Goal: Obtain resource: Download file/media

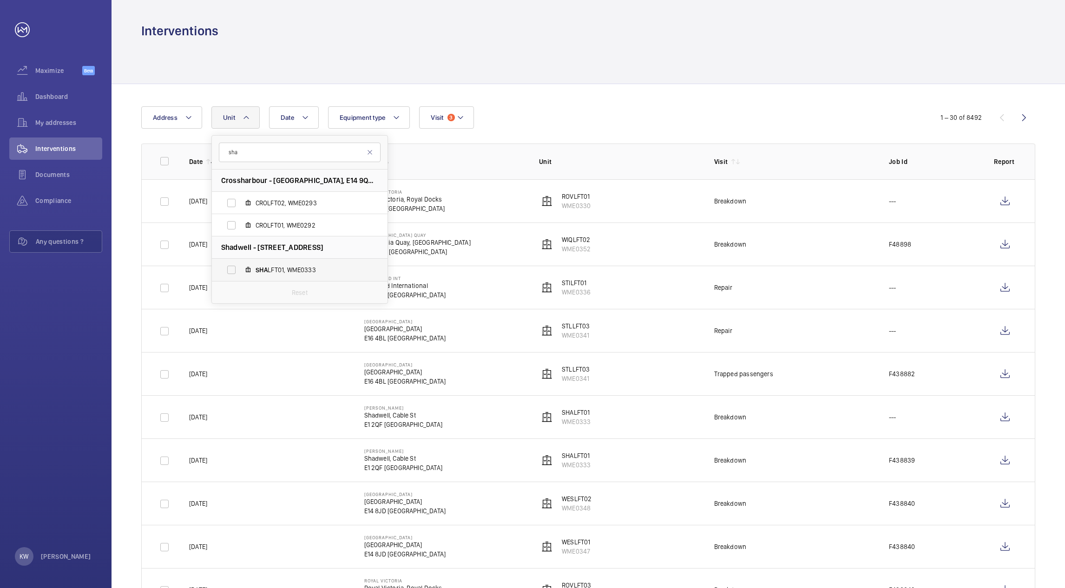
type input "sha"
click at [233, 267] on label "SHA LFT01, WME0333" at bounding box center [292, 270] width 161 height 22
click at [233, 267] on input "SHA LFT01, WME0333" at bounding box center [231, 270] width 19 height 19
checkbox input "true"
click at [590, 115] on div "Date Address [STREET_ADDRESS][GEOGRAPHIC_DATA] [PERSON_NAME], [GEOGRAPHIC_DATA]…" at bounding box center [532, 117] width 783 height 22
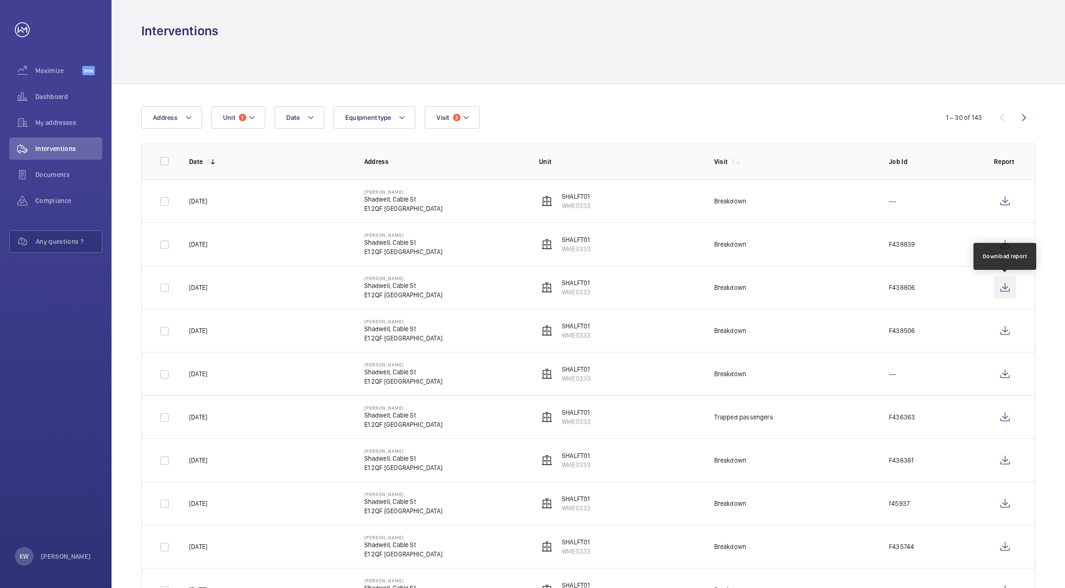
click at [1001, 287] on wm-front-icon-button at bounding box center [1005, 288] width 22 height 22
click at [254, 122] on mat-icon at bounding box center [251, 117] width 7 height 11
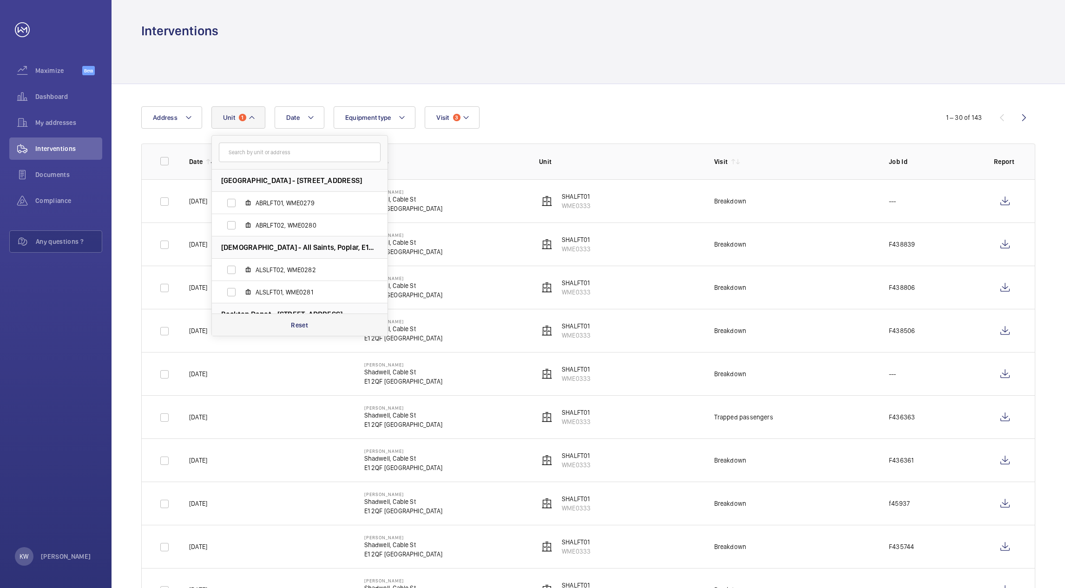
click at [294, 322] on p "Reset" at bounding box center [299, 325] width 17 height 9
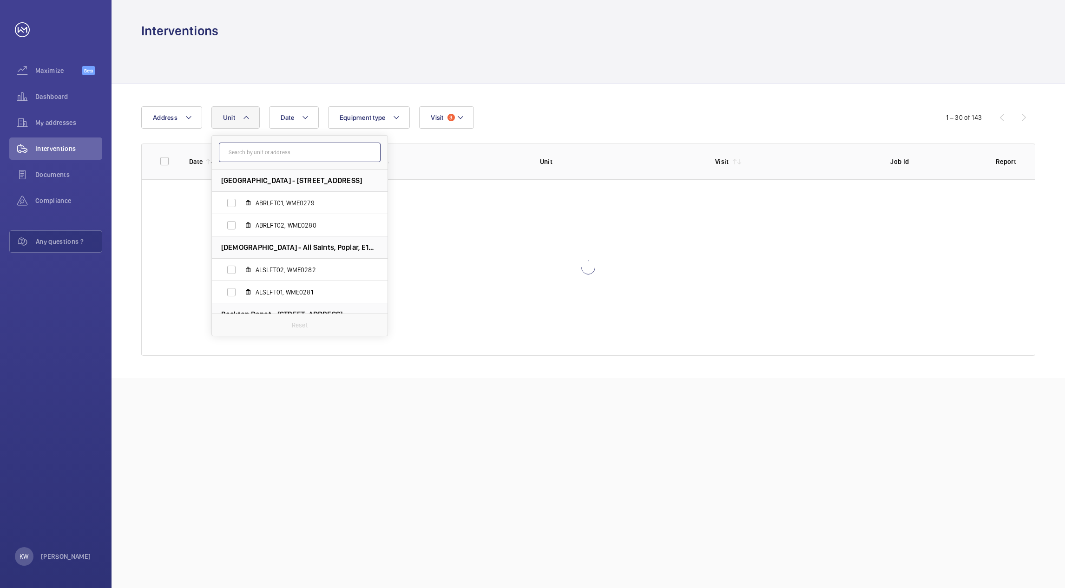
click at [281, 157] on input "text" at bounding box center [300, 153] width 162 height 20
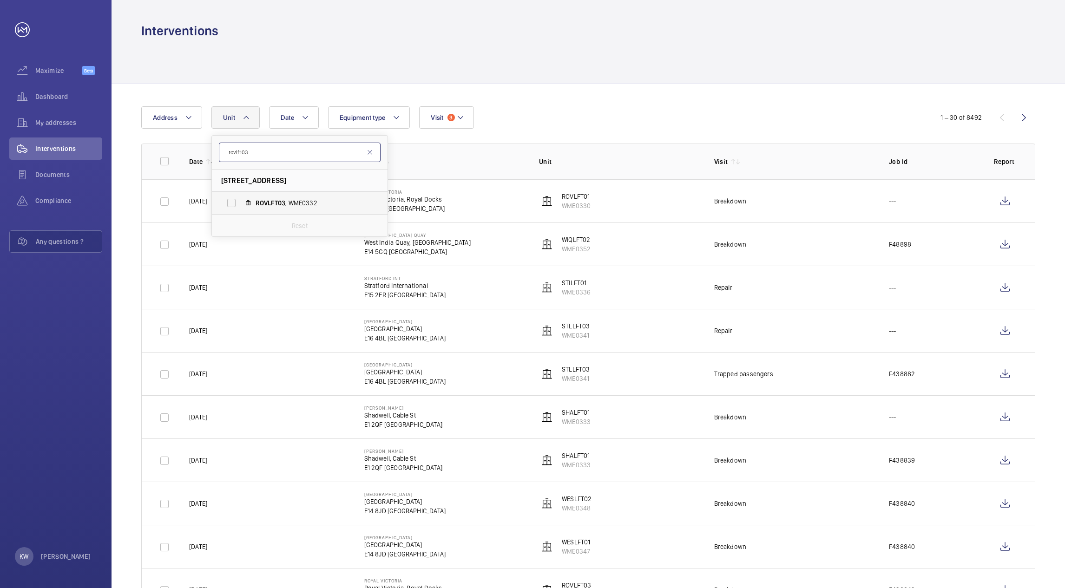
type input "rovlft03"
click at [230, 203] on label "ROVLFT03 , WME0332" at bounding box center [292, 203] width 161 height 22
click at [230, 203] on input "ROVLFT03 , WME0332" at bounding box center [231, 203] width 19 height 19
checkbox input "true"
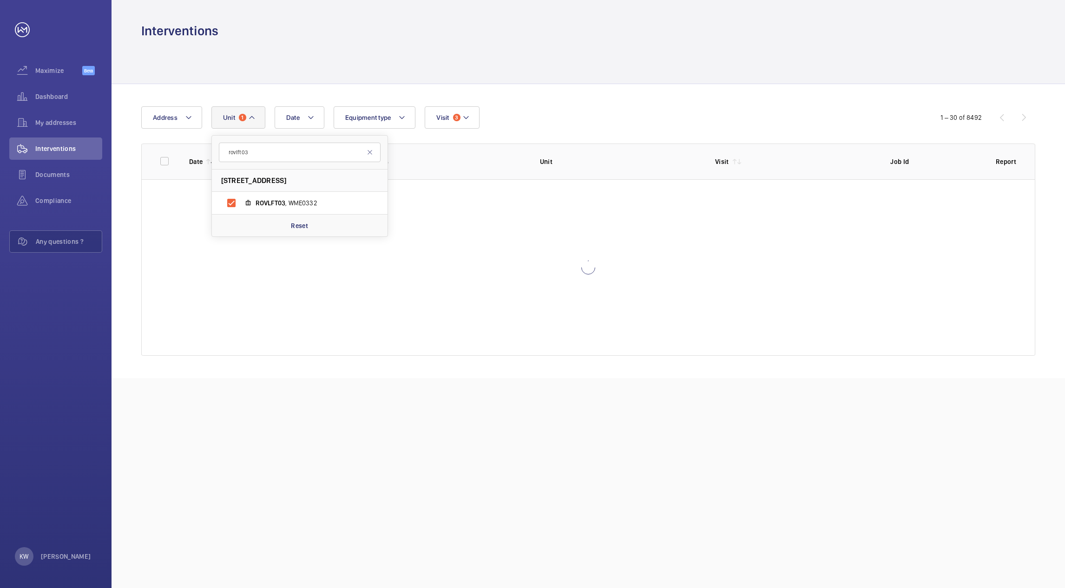
click at [653, 127] on div "Date Address [STREET_ADDRESS] ROVLFT03 , WME0332 Reset Equipment type Visit 3" at bounding box center [532, 117] width 783 height 22
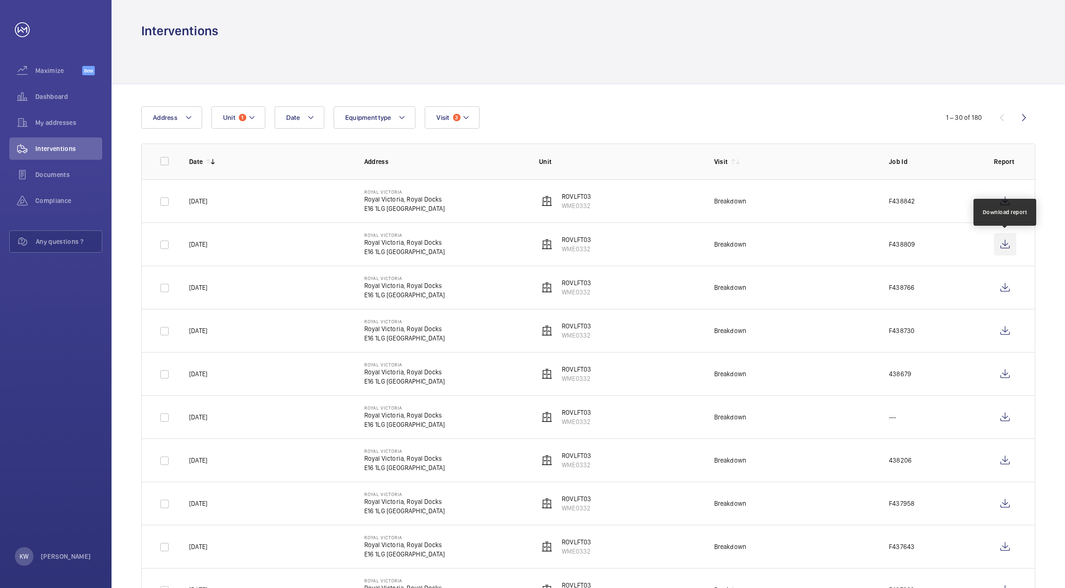
click at [1002, 240] on wm-front-icon-button at bounding box center [1005, 244] width 22 height 22
click at [255, 126] on button "Unit 1" at bounding box center [238, 117] width 54 height 22
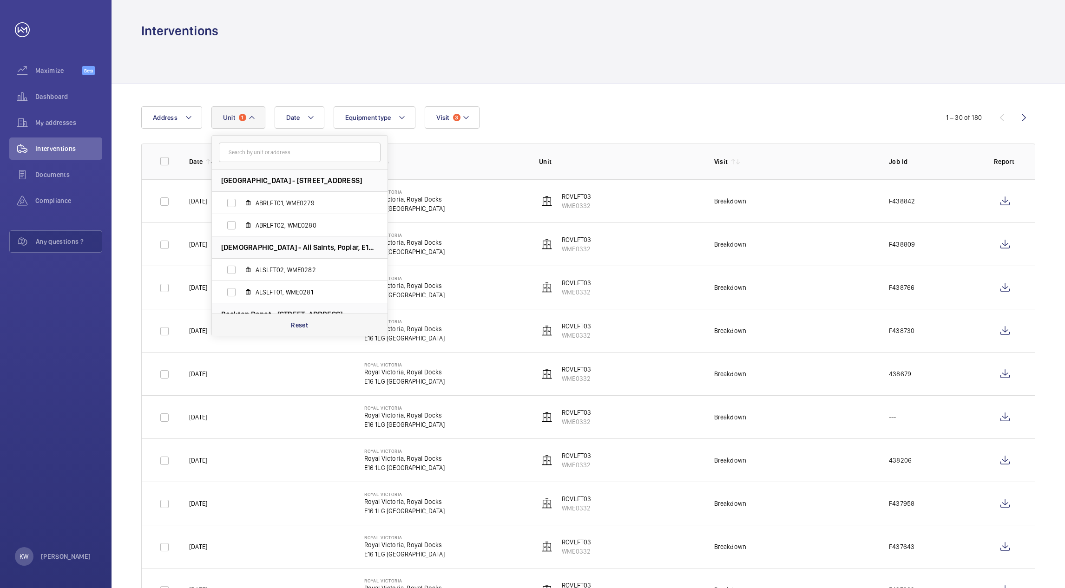
click at [298, 323] on p "Reset" at bounding box center [299, 325] width 17 height 9
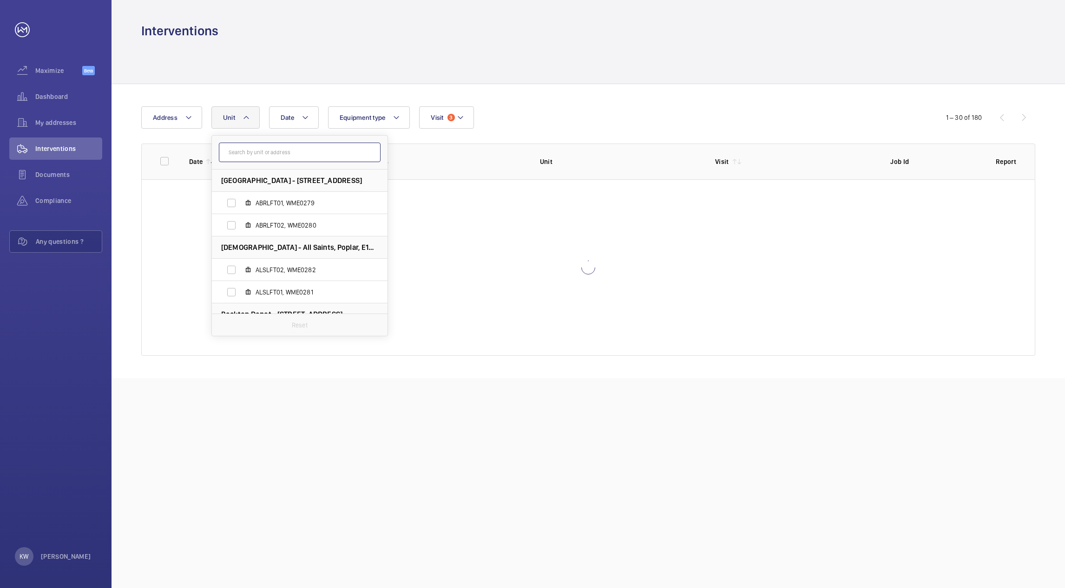
click at [279, 156] on input "text" at bounding box center [300, 153] width 162 height 20
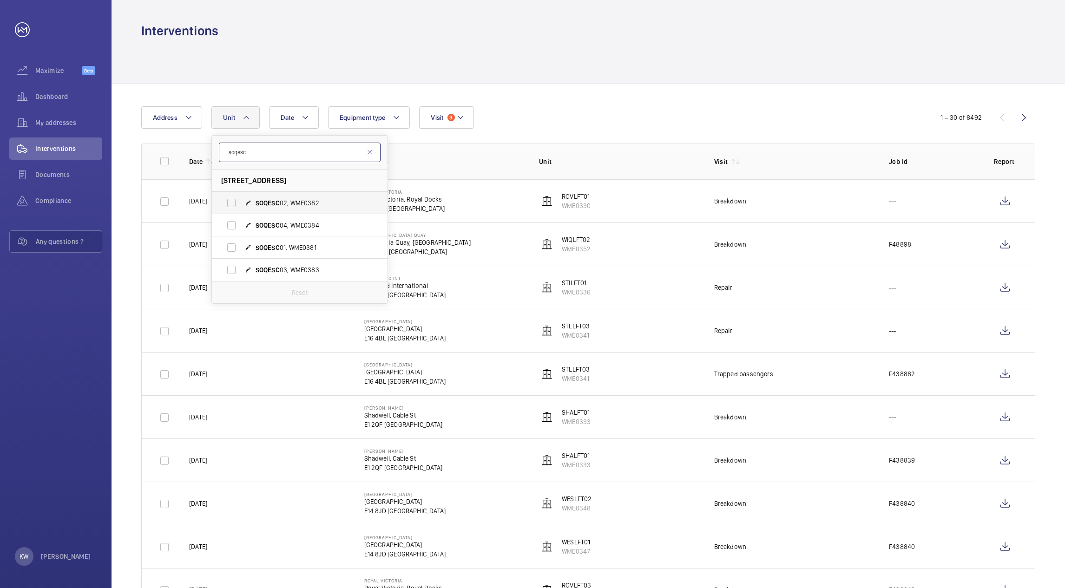
type input "soqesc"
click at [224, 206] on label "SOQESC 02, WME0382" at bounding box center [292, 203] width 161 height 22
click at [224, 206] on input "SOQESC 02, WME0382" at bounding box center [231, 203] width 19 height 19
checkbox input "true"
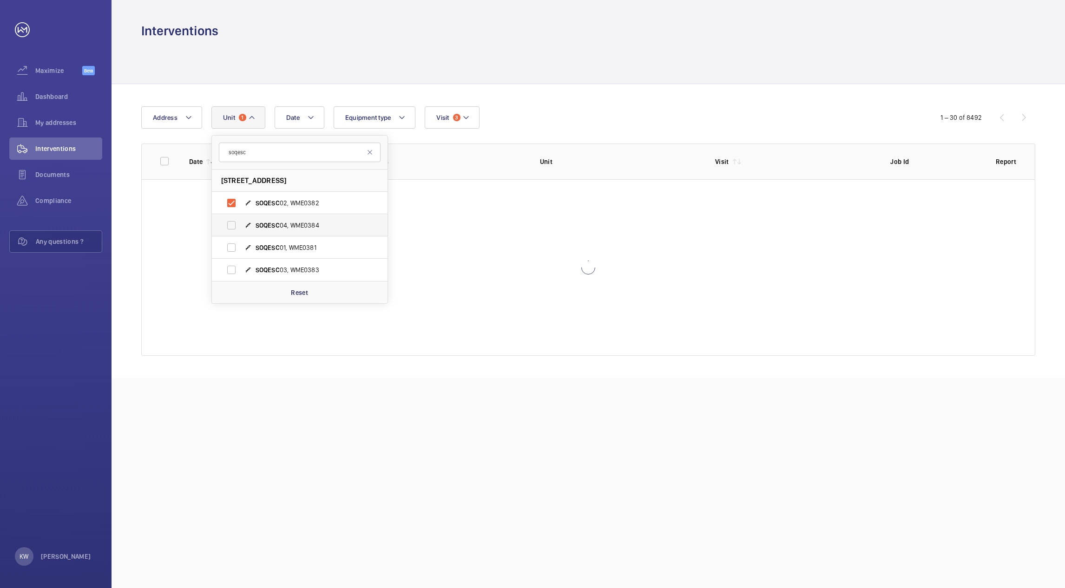
click at [230, 224] on label "SOQESC 04, WME0384" at bounding box center [292, 225] width 161 height 22
click at [230, 224] on input "SOQESC 04, WME0384" at bounding box center [231, 225] width 19 height 19
checkbox input "true"
click at [231, 248] on label "SOQESC 01, WME0381" at bounding box center [292, 248] width 161 height 22
click at [231, 248] on input "SOQESC 01, WME0381" at bounding box center [231, 247] width 19 height 19
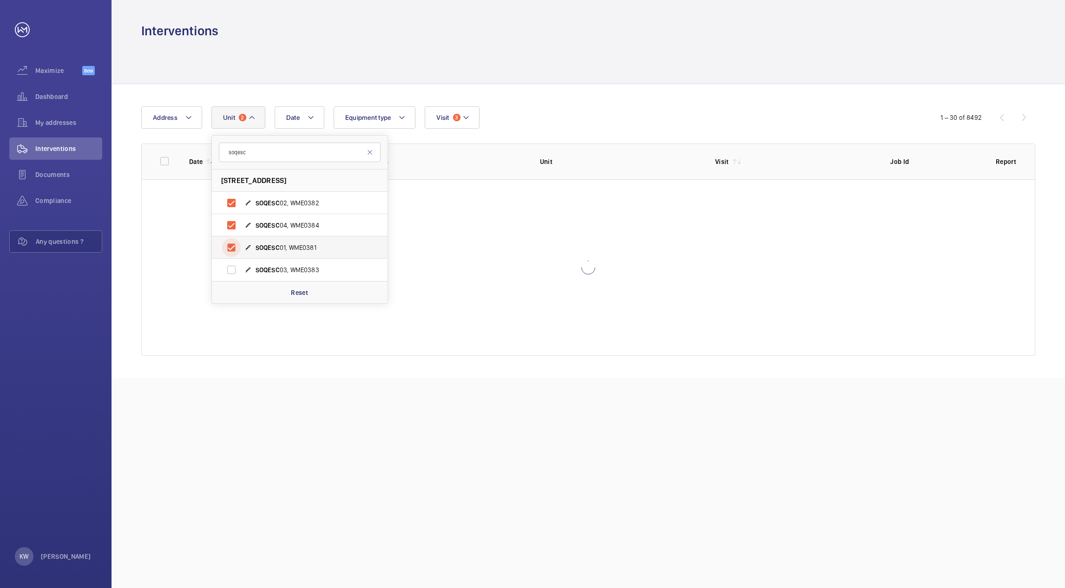
checkbox input "true"
click at [232, 271] on label "SOQESC 03, WME0383" at bounding box center [292, 270] width 161 height 22
click at [232, 271] on input "SOQESC 03, WME0383" at bounding box center [231, 270] width 19 height 19
click at [596, 105] on div "Date Address [STREET_ADDRESS] 02, WME0382 SOQESC 04, WME0384 SOQESC 01, WME0381…" at bounding box center [589, 231] width 954 height 294
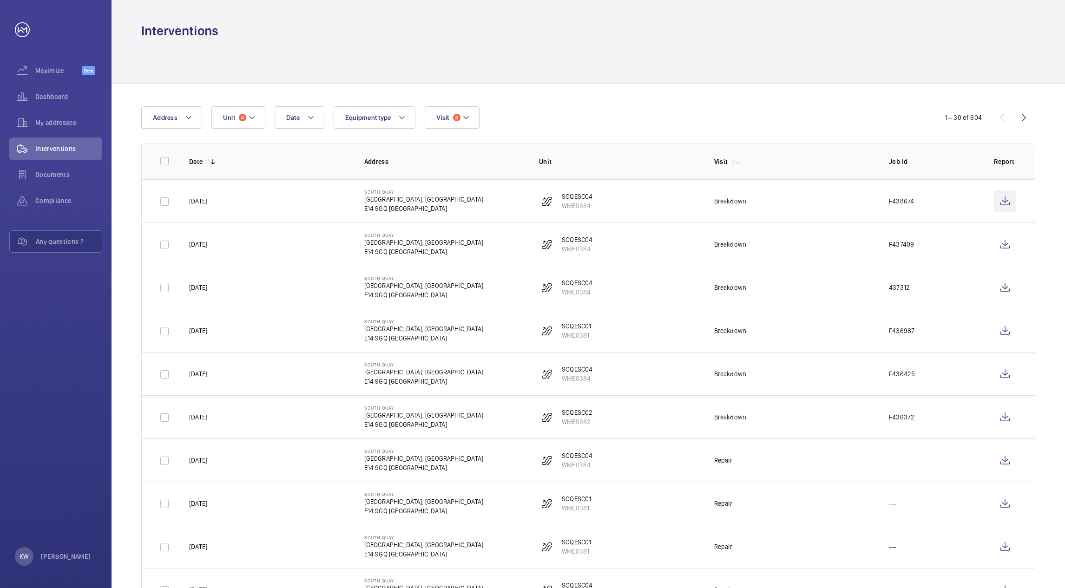
click at [997, 204] on wm-front-icon-button at bounding box center [1005, 201] width 22 height 22
click at [235, 120] on span "Unit" at bounding box center [229, 117] width 12 height 7
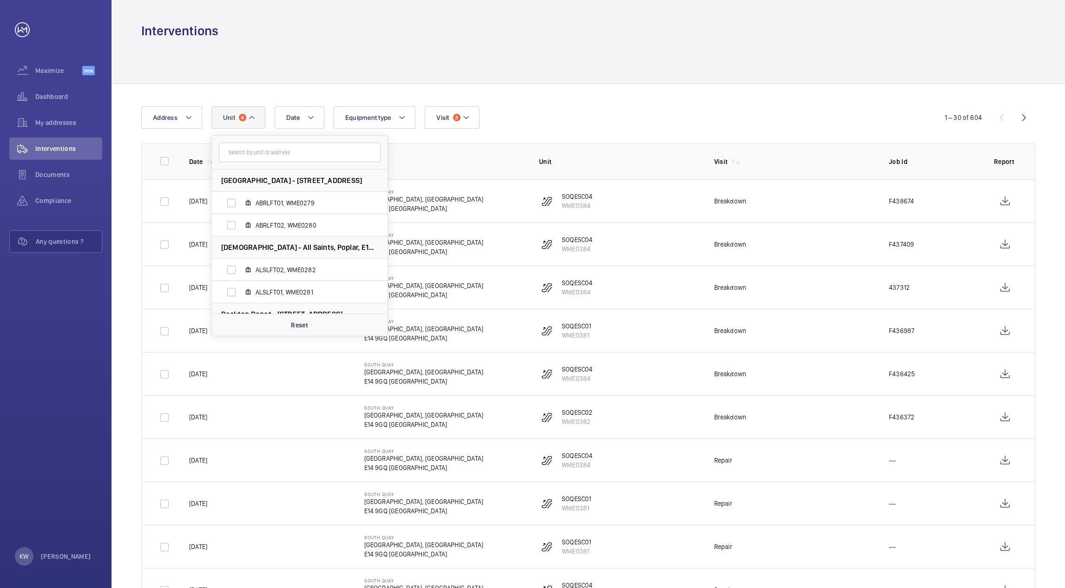
click at [301, 321] on p "Reset" at bounding box center [299, 325] width 17 height 9
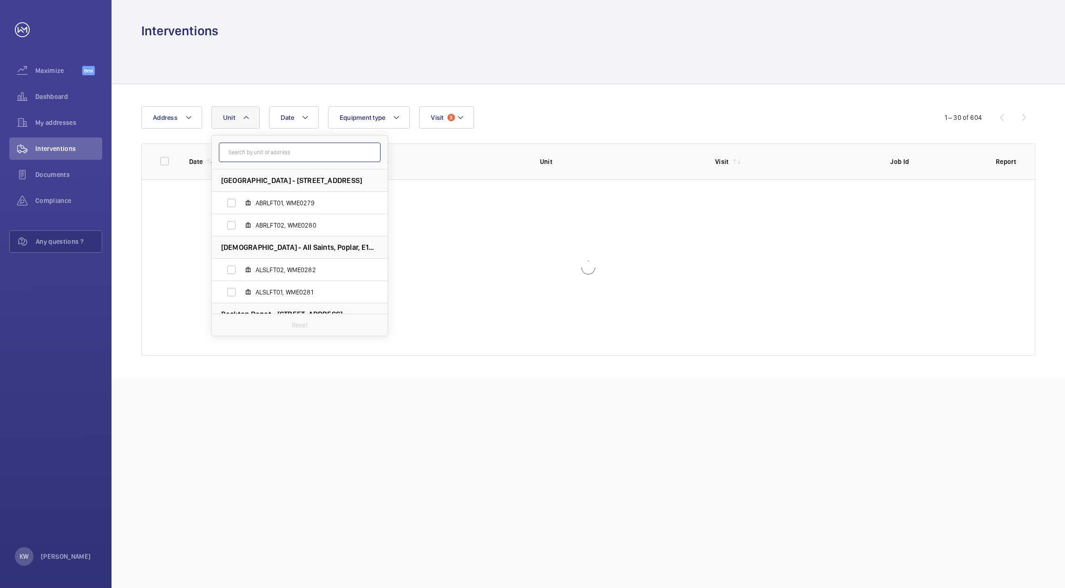
click at [285, 150] on input "text" at bounding box center [300, 153] width 162 height 20
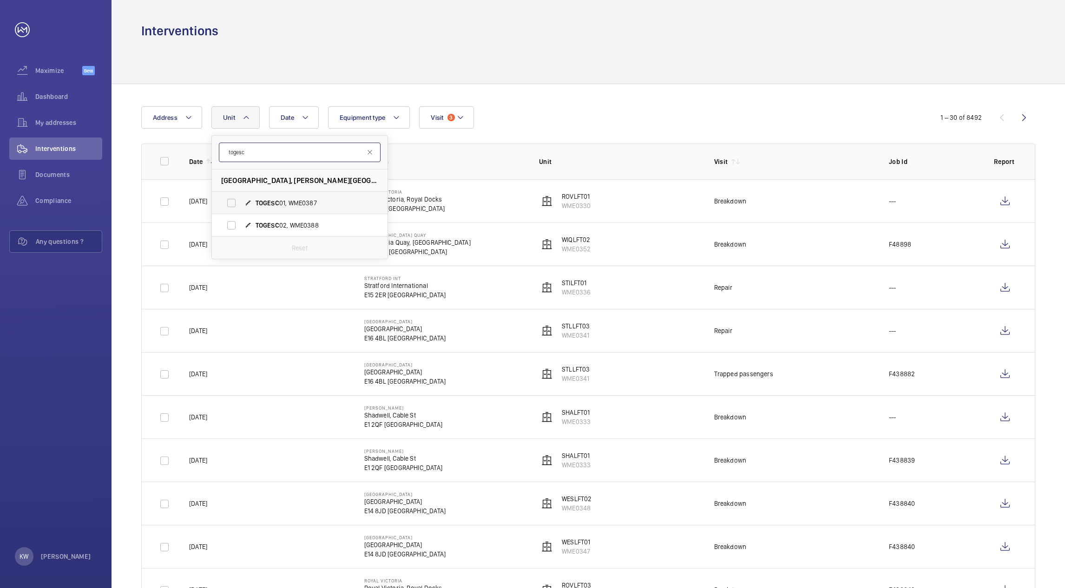
type input "togesc"
click at [230, 204] on label "TOGESC 01, WME0387" at bounding box center [292, 203] width 161 height 22
click at [230, 204] on input "TOGESC 01, WME0387" at bounding box center [231, 203] width 19 height 19
checkbox input "true"
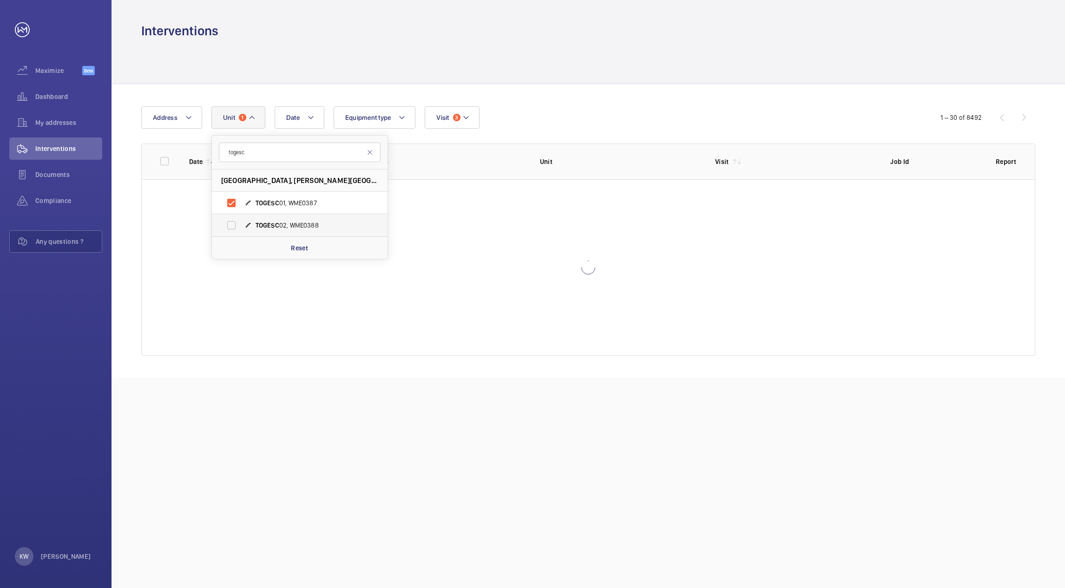
click at [232, 221] on label "TOGESC 02, WME0388" at bounding box center [292, 225] width 161 height 22
click at [232, 221] on input "TOGESC 02, WME0388" at bounding box center [231, 225] width 19 height 19
checkbox input "true"
click at [609, 110] on div "Date Address [STREET_ADDRESS][PERSON_NAME] TOGESC 01, WME0387 TOGESC 02, WME038…" at bounding box center [532, 117] width 783 height 22
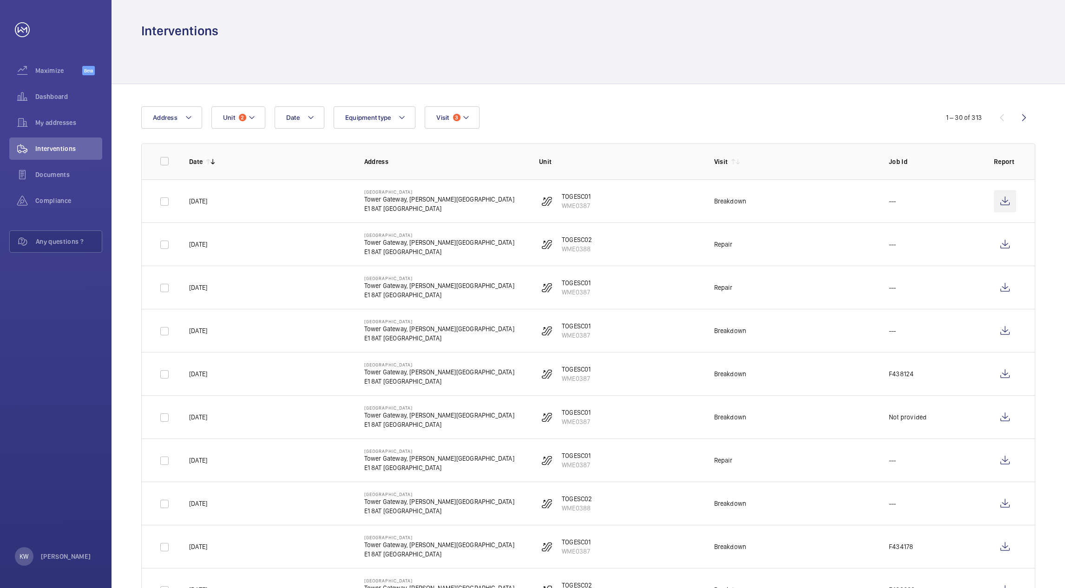
click at [1003, 204] on wm-front-icon-button at bounding box center [1005, 201] width 22 height 22
click at [252, 117] on mat-icon at bounding box center [251, 117] width 7 height 11
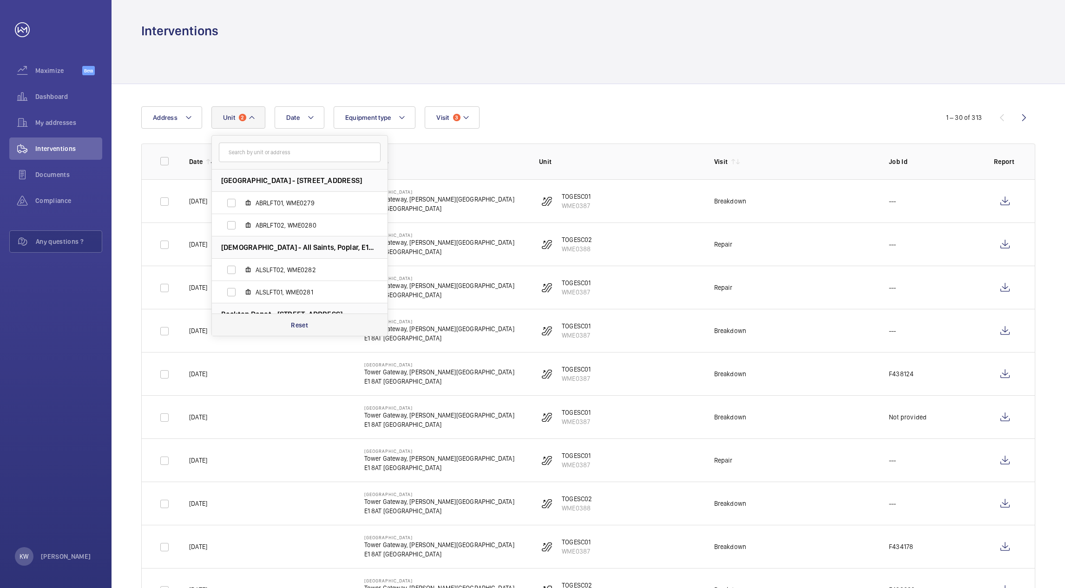
click at [303, 324] on p "Reset" at bounding box center [299, 325] width 17 height 9
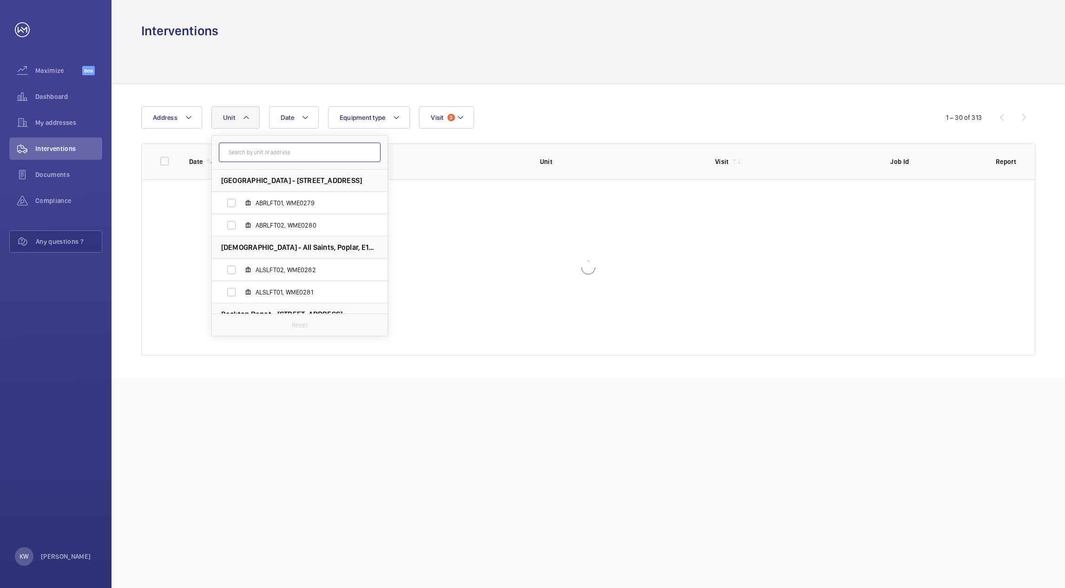
click at [278, 145] on input "text" at bounding box center [300, 153] width 162 height 20
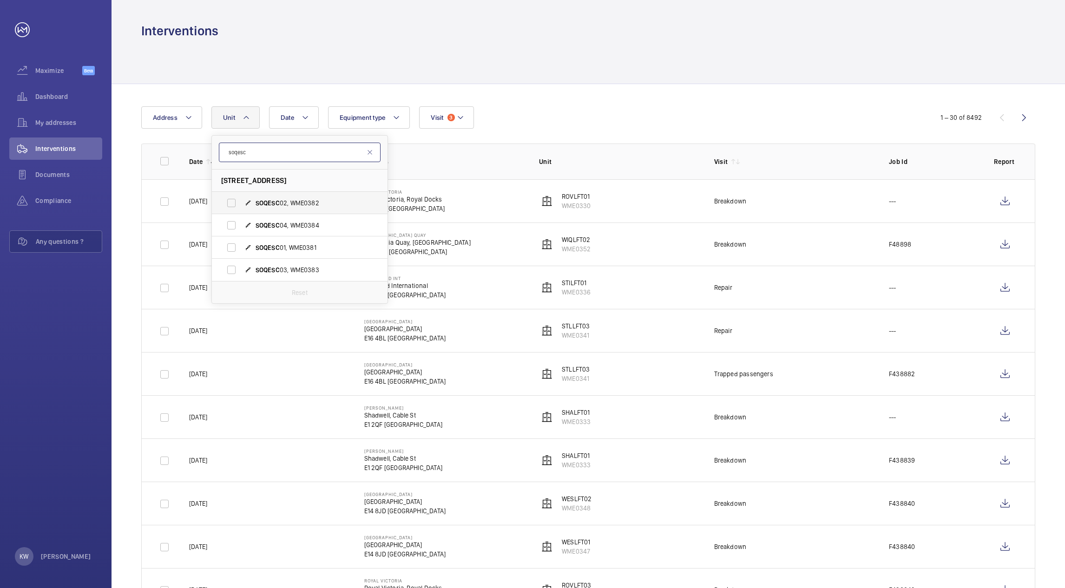
type input "soqesc"
click at [233, 203] on label "SOQESC 02, WME0382" at bounding box center [292, 203] width 161 height 22
click at [233, 203] on input "SOQESC 02, WME0382" at bounding box center [231, 203] width 19 height 19
checkbox input "true"
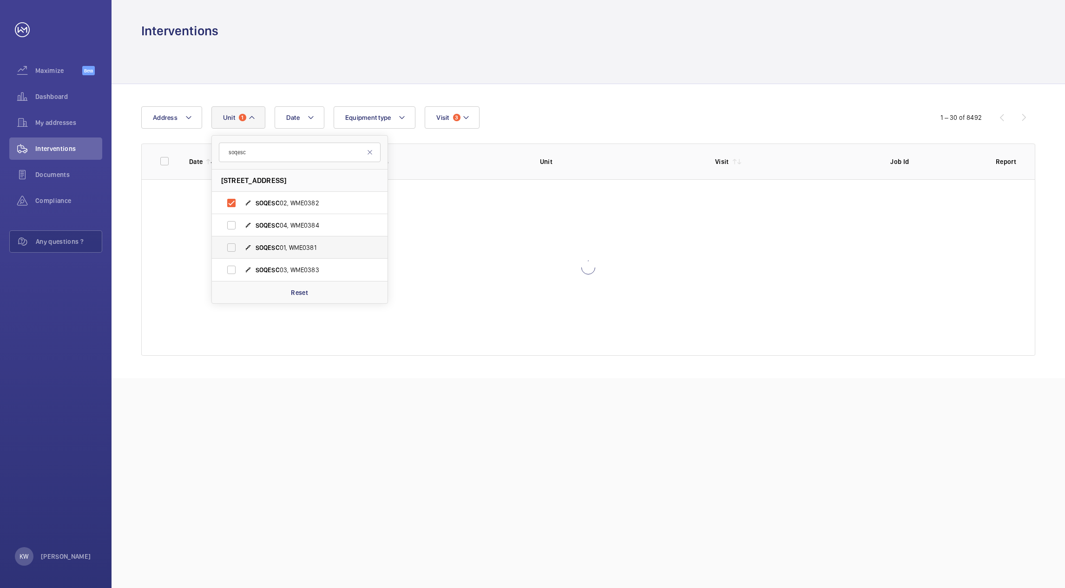
click at [230, 226] on label "SOQESC 04, WME0384" at bounding box center [292, 225] width 161 height 22
click at [230, 226] on input "SOQESC 04, WME0384" at bounding box center [231, 225] width 19 height 19
checkbox input "true"
click at [227, 247] on label "SOQESC 01, WME0381" at bounding box center [292, 248] width 161 height 22
click at [227, 247] on input "SOQESC 01, WME0381" at bounding box center [231, 247] width 19 height 19
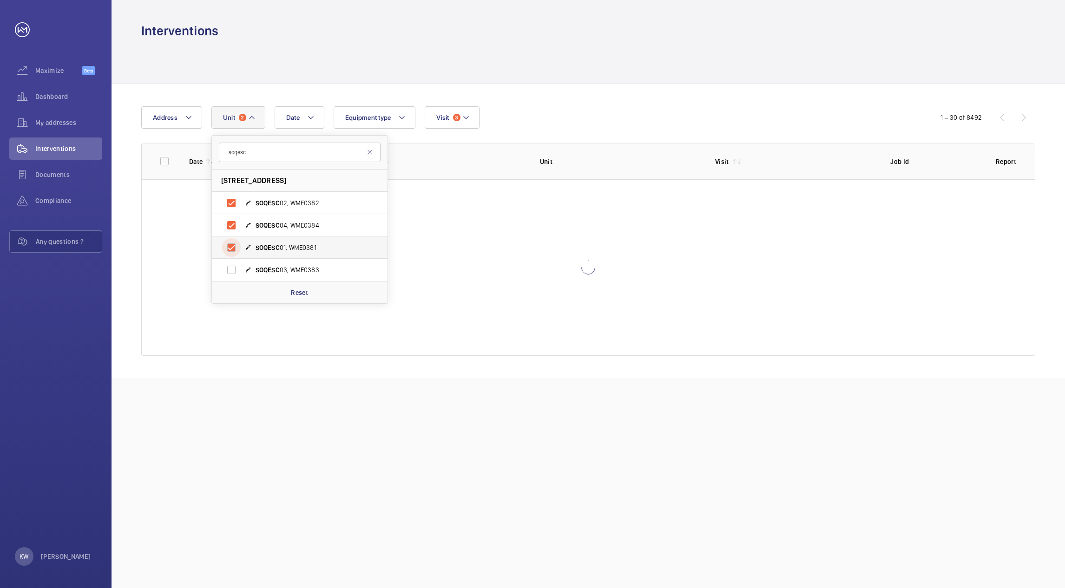
checkbox input "true"
click at [230, 272] on label "SOQESC 03, WME0383" at bounding box center [292, 270] width 161 height 22
click at [230, 272] on input "SOQESC 03, WME0383" at bounding box center [231, 270] width 19 height 19
click at [585, 109] on div "Date Address [STREET_ADDRESS] 02, WME0382 SOQESC 04, WME0384 SOQESC 01, WME0381…" at bounding box center [532, 117] width 783 height 22
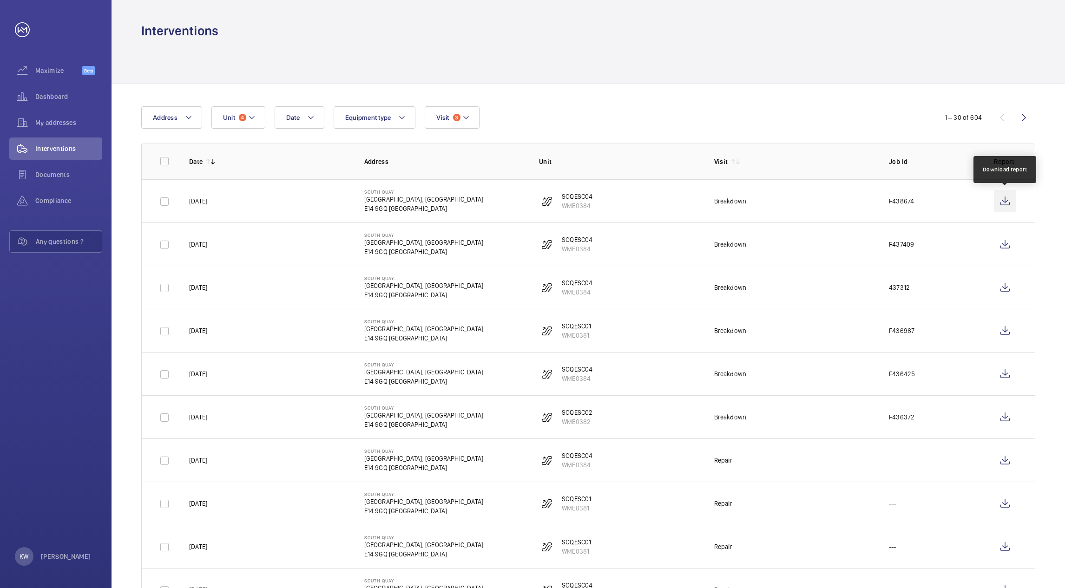
click at [1005, 201] on wm-front-icon-button at bounding box center [1005, 201] width 22 height 22
click at [247, 123] on button "Unit 4" at bounding box center [238, 117] width 54 height 22
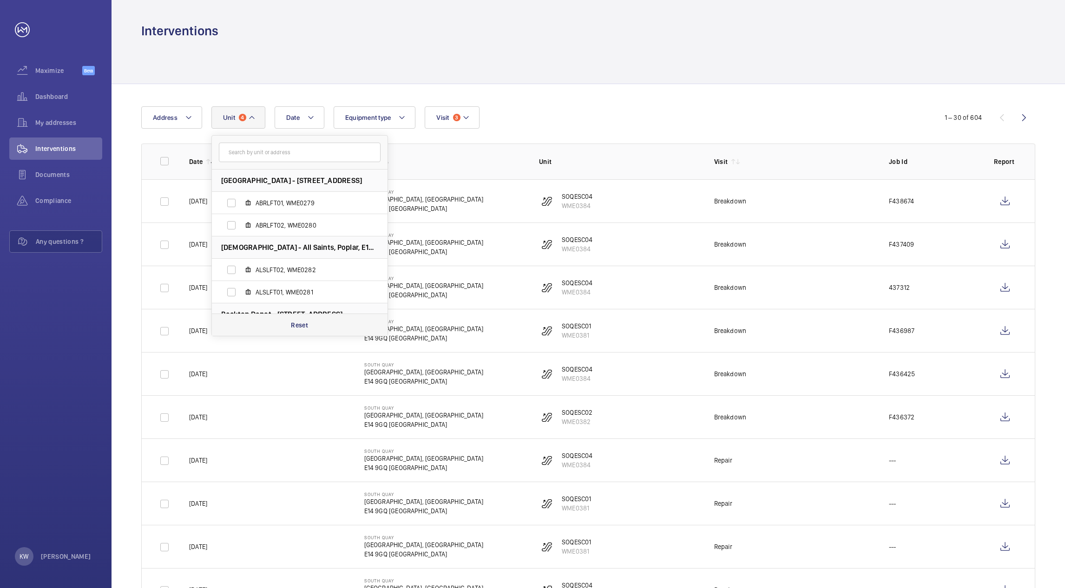
click at [300, 323] on p "Reset" at bounding box center [299, 325] width 17 height 9
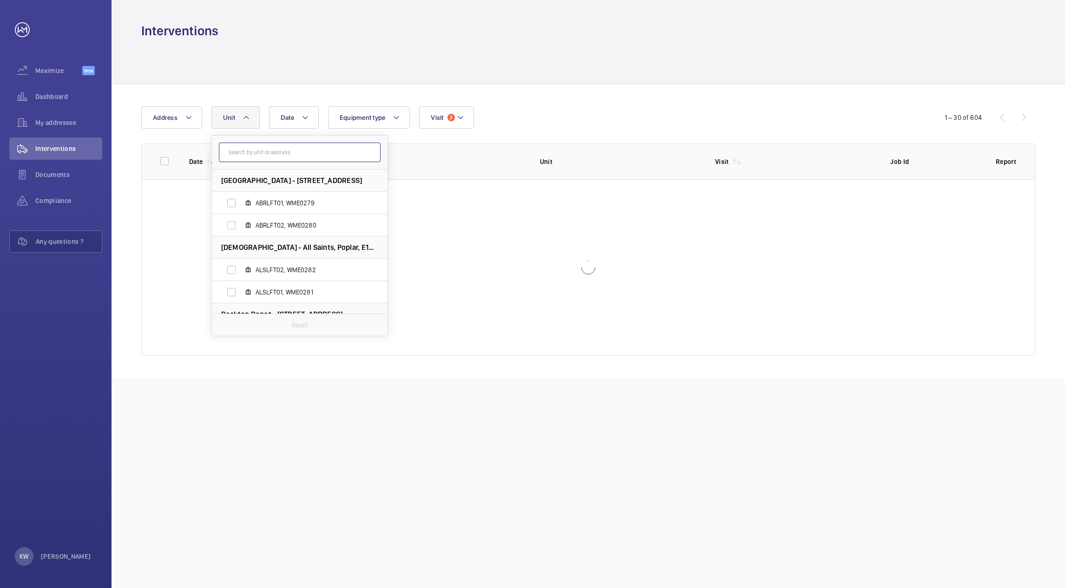
click at [272, 151] on input "text" at bounding box center [300, 153] width 162 height 20
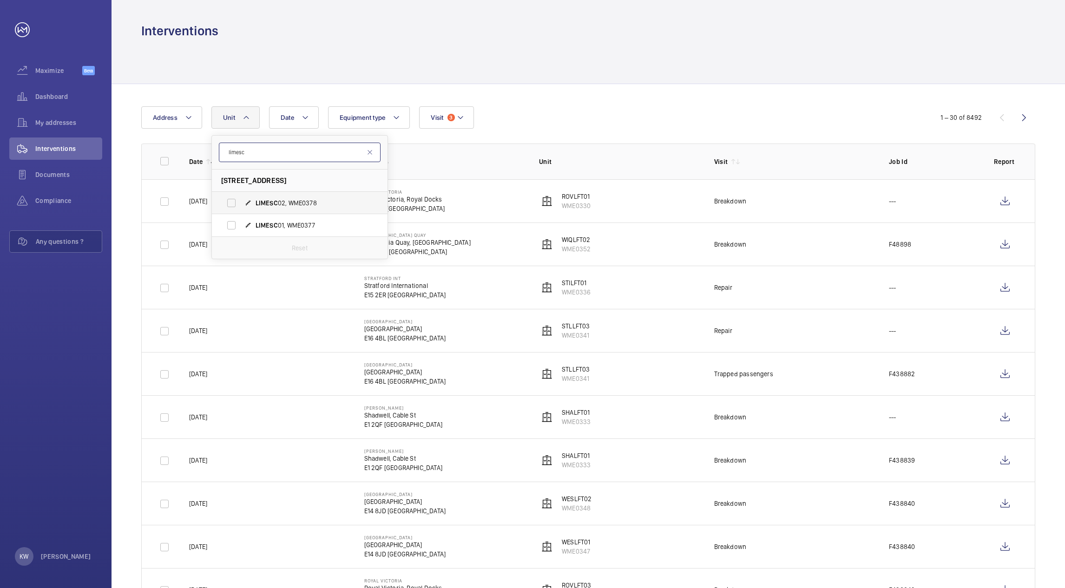
type input "limesc"
click at [233, 206] on label "LIMESC 02, WME0378" at bounding box center [292, 203] width 161 height 22
click at [233, 206] on input "LIMESC 02, WME0378" at bounding box center [231, 203] width 19 height 19
checkbox input "true"
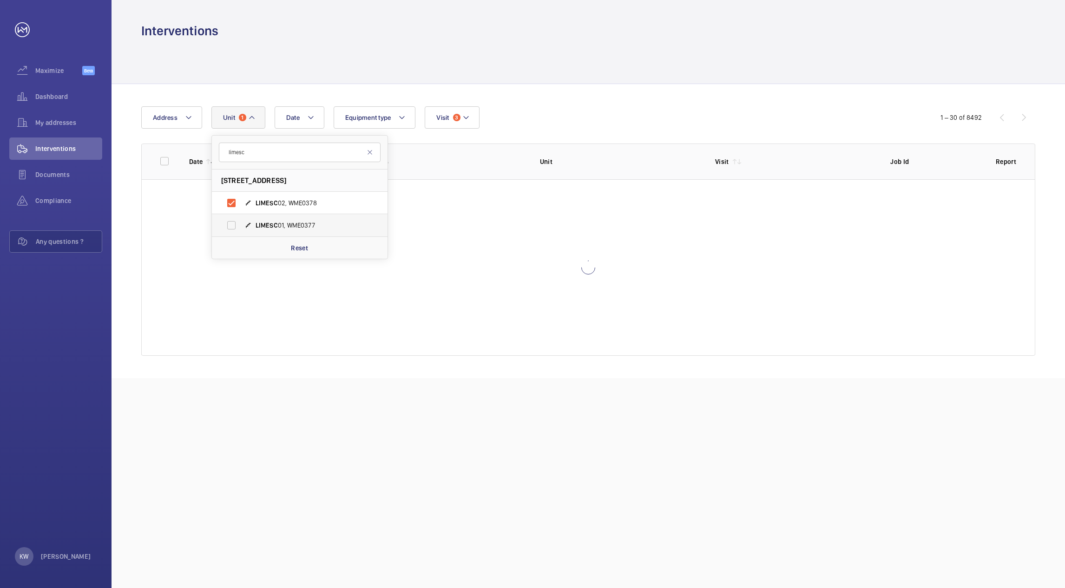
click at [231, 228] on label "LIMESC 01, WME0377" at bounding box center [292, 225] width 161 height 22
click at [231, 228] on input "LIMESC 01, WME0377" at bounding box center [231, 225] width 19 height 19
checkbox input "true"
click at [618, 95] on div "Date Address [STREET_ADDRESS] LIMESC 02, WME0378 LIMESC 01, WME0377 Reset Equip…" at bounding box center [589, 231] width 954 height 294
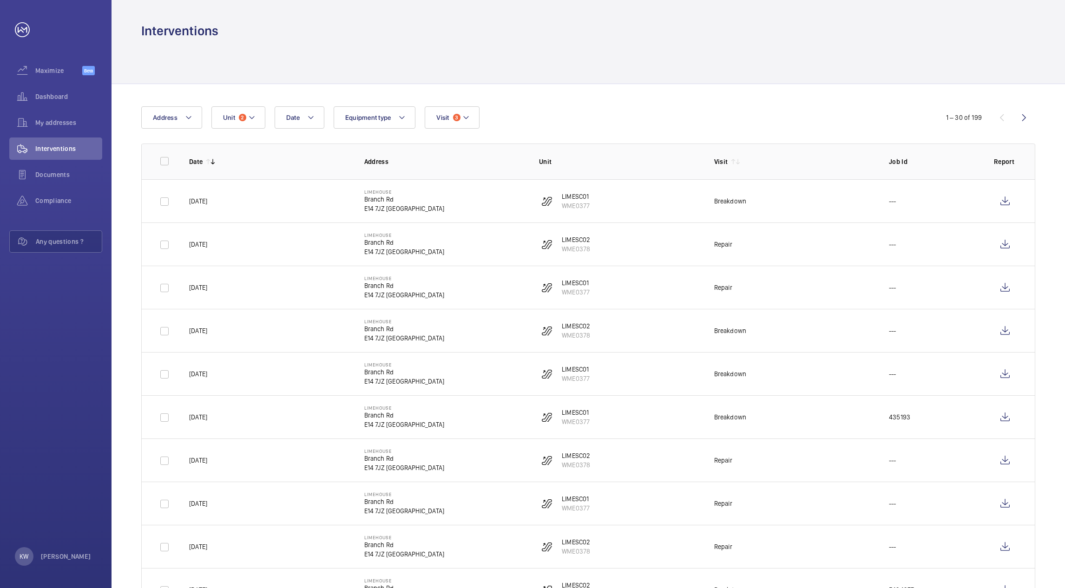
click at [325, 40] on div at bounding box center [588, 62] width 894 height 44
click at [1006, 201] on wm-front-icon-button at bounding box center [1005, 201] width 22 height 22
